Goal: Task Accomplishment & Management: Use online tool/utility

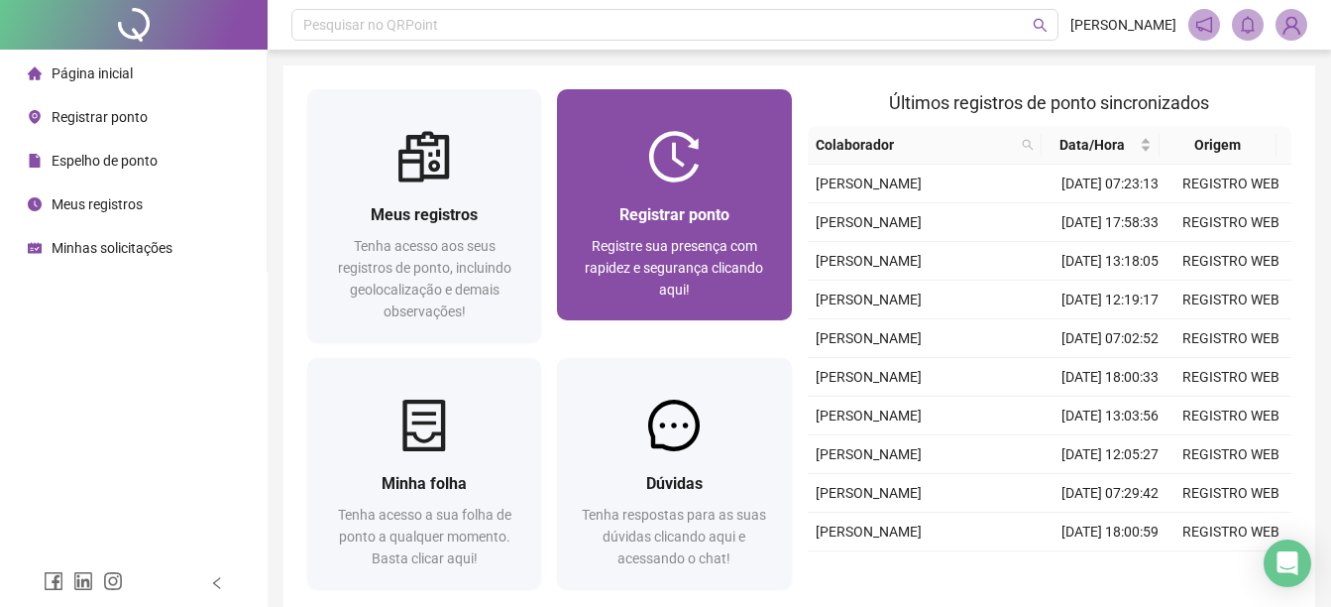
click at [680, 199] on div "Registrar ponto Registre sua presença com rapidez e segurança clicando aqui!" at bounding box center [674, 251] width 234 height 138
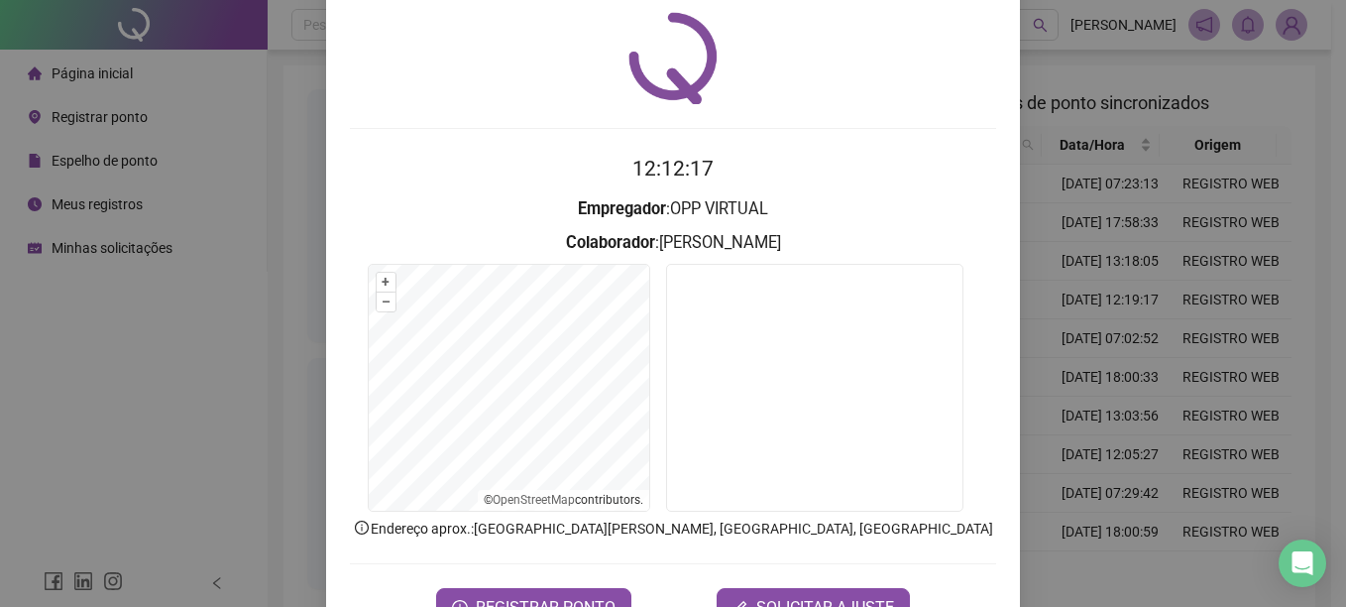
scroll to position [124, 0]
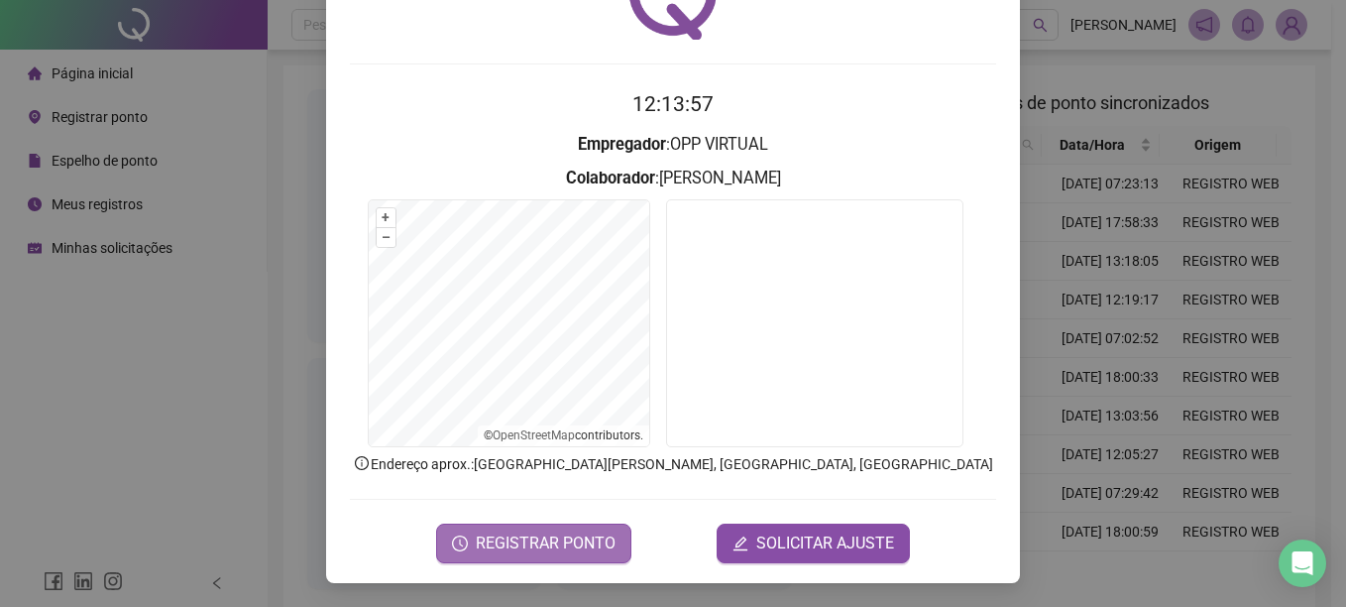
click at [533, 544] on span "REGISTRAR PONTO" at bounding box center [546, 543] width 140 height 24
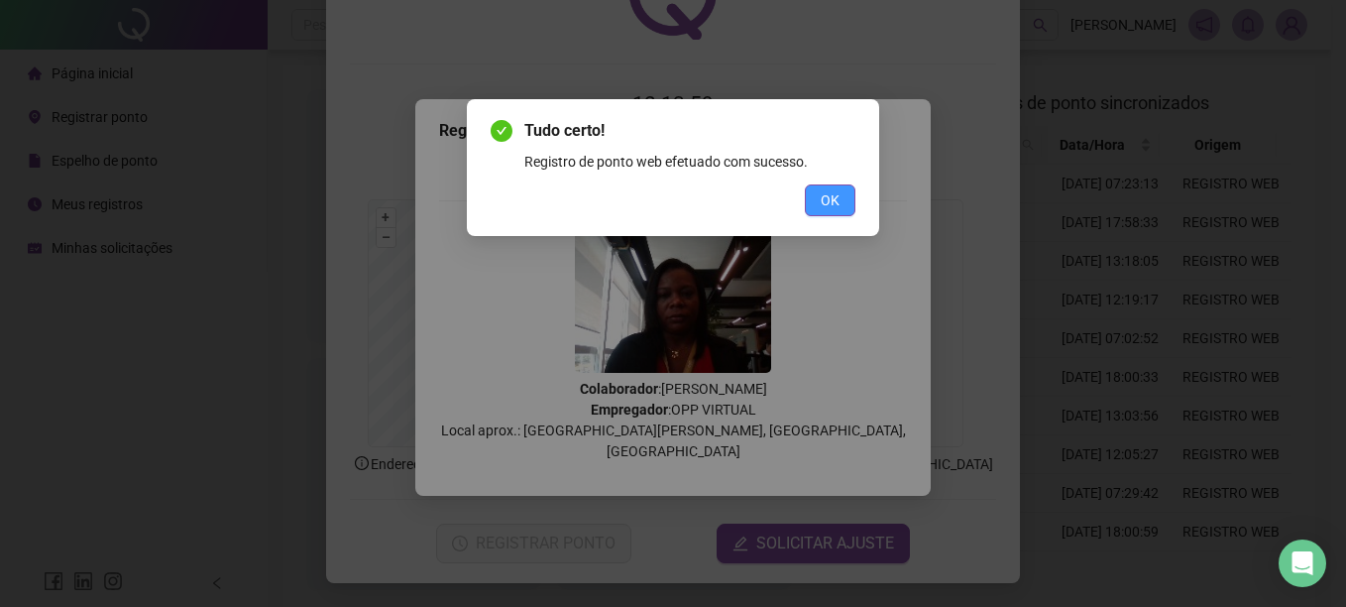
click at [839, 203] on span "OK" at bounding box center [830, 200] width 19 height 22
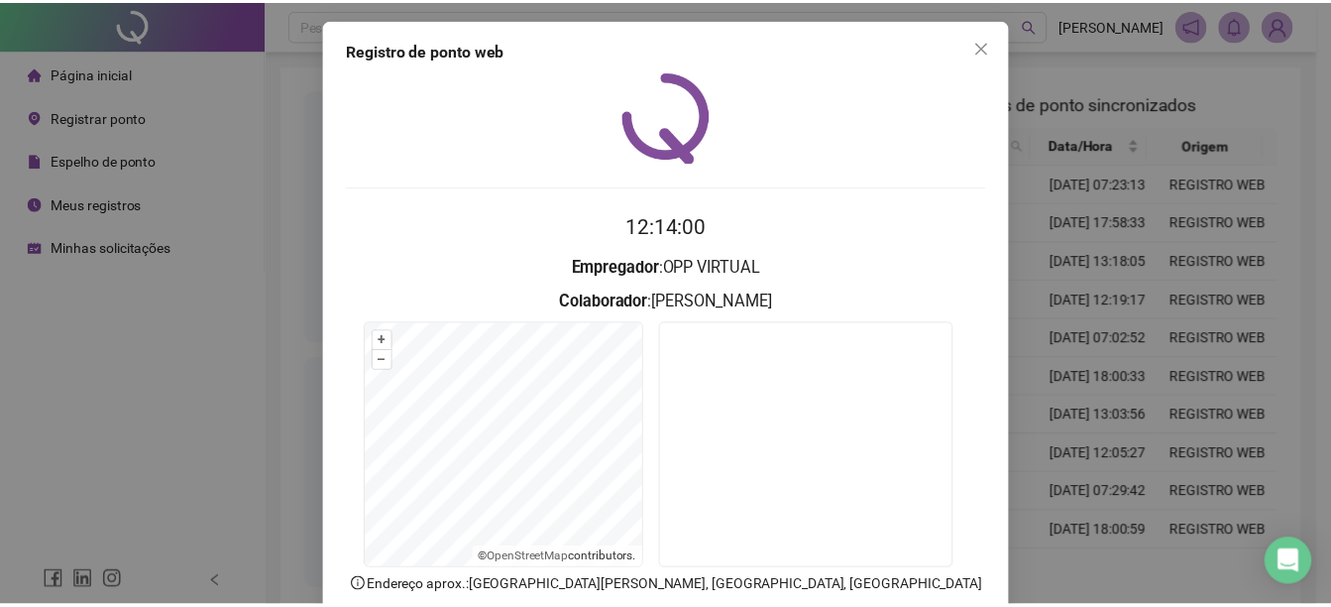
scroll to position [0, 0]
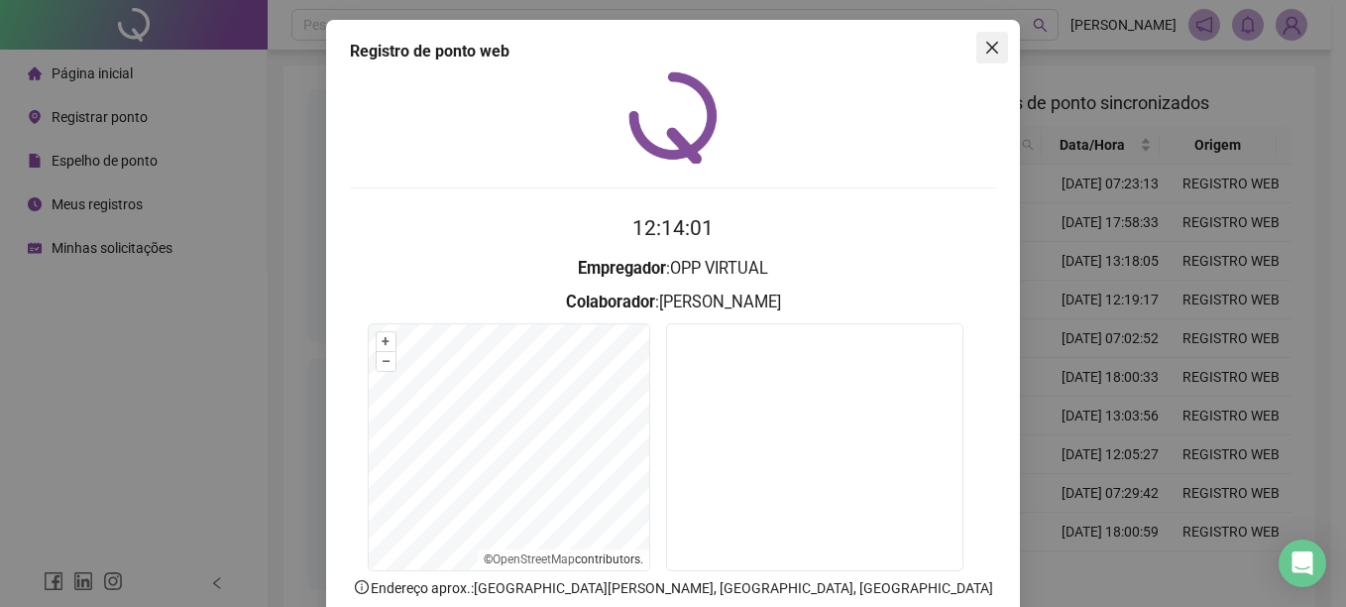
click at [990, 41] on icon "close" at bounding box center [992, 48] width 16 height 16
